Goal: Find specific page/section: Find specific page/section

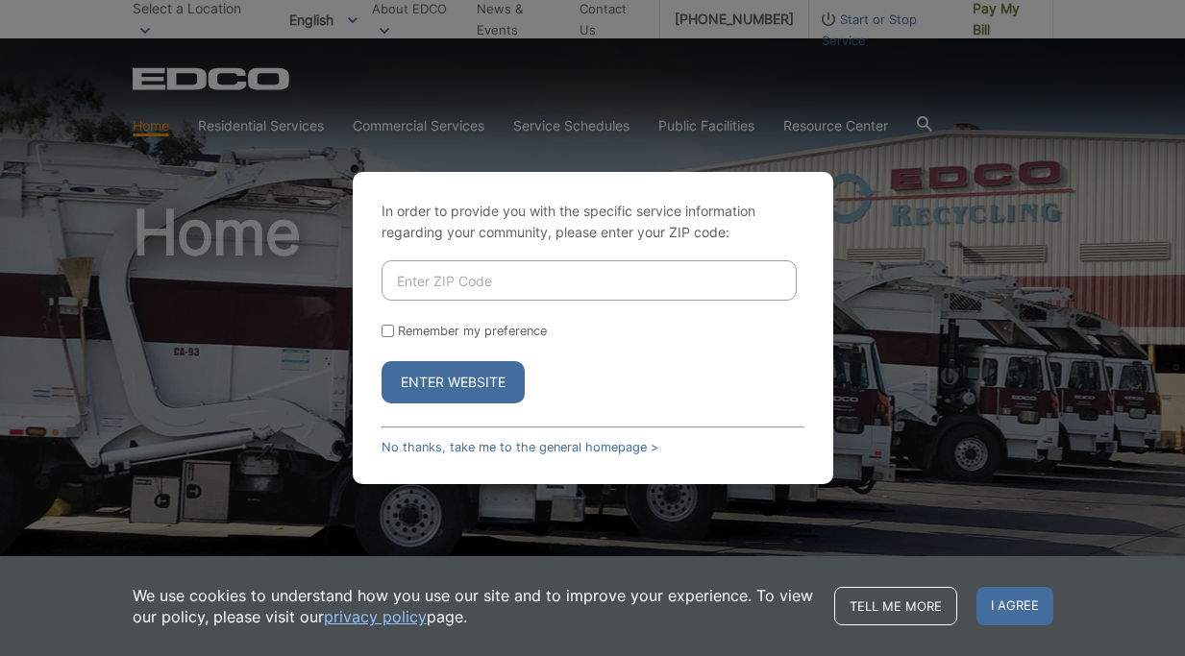
click at [480, 272] on input "Enter ZIP Code" at bounding box center [588, 280] width 415 height 40
type input "90275"
click at [381, 361] on button "Enter Website" at bounding box center [452, 382] width 143 height 42
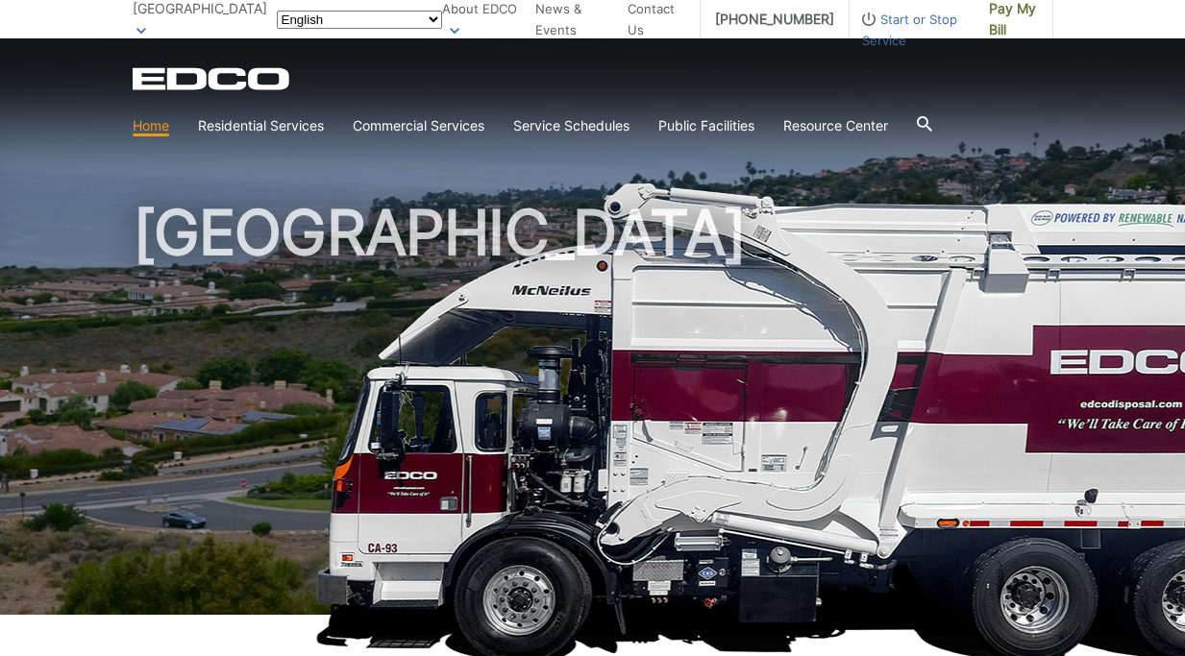
drag, startPoint x: 0, startPoint y: 0, endPoint x: 434, endPoint y: 381, distance: 577.4
click at [434, 381] on h1 "[GEOGRAPHIC_DATA]" at bounding box center [593, 413] width 921 height 422
